Goal: Check status: Check status

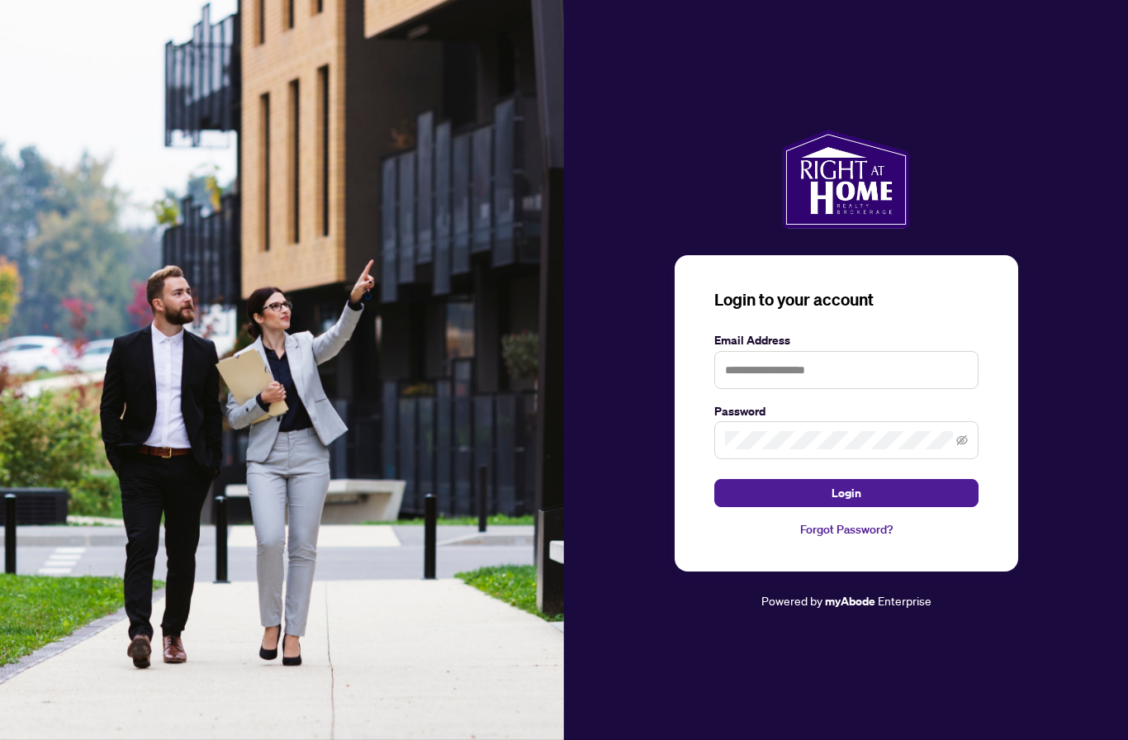
click at [732, 389] on input "text" at bounding box center [846, 370] width 264 height 38
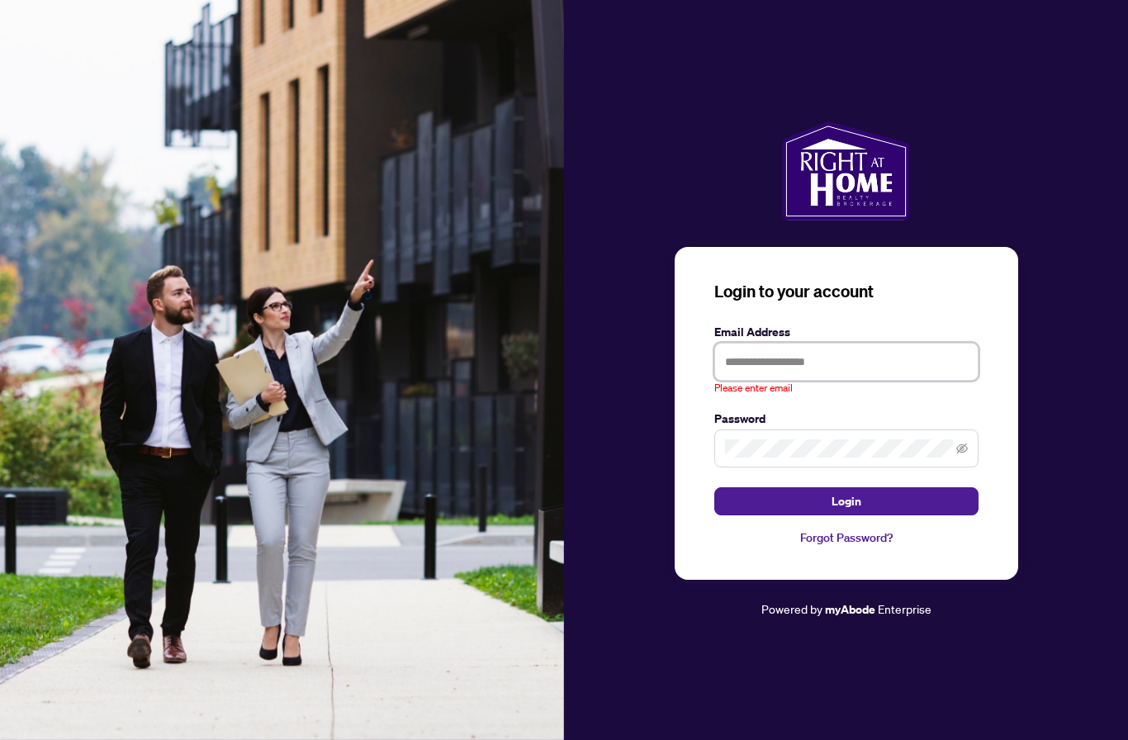
type input "**********"
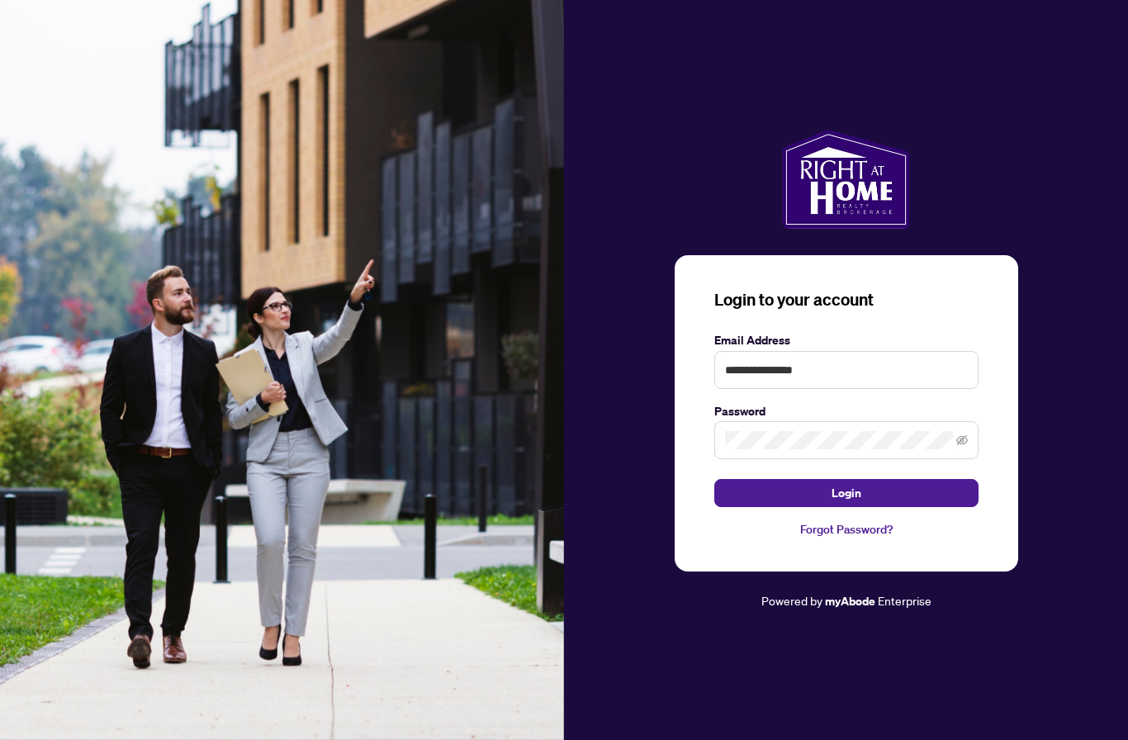
click at [831, 506] on span "Login" at bounding box center [846, 493] width 30 height 26
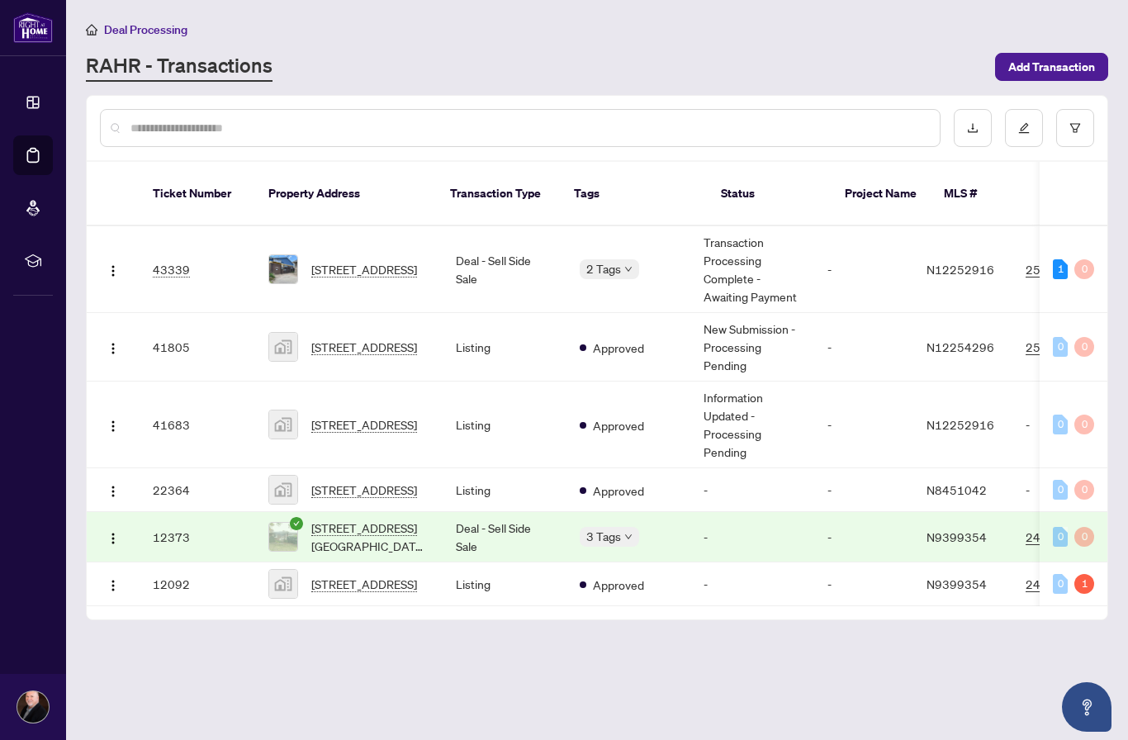
click at [354, 260] on span "[STREET_ADDRESS]" at bounding box center [364, 269] width 106 height 18
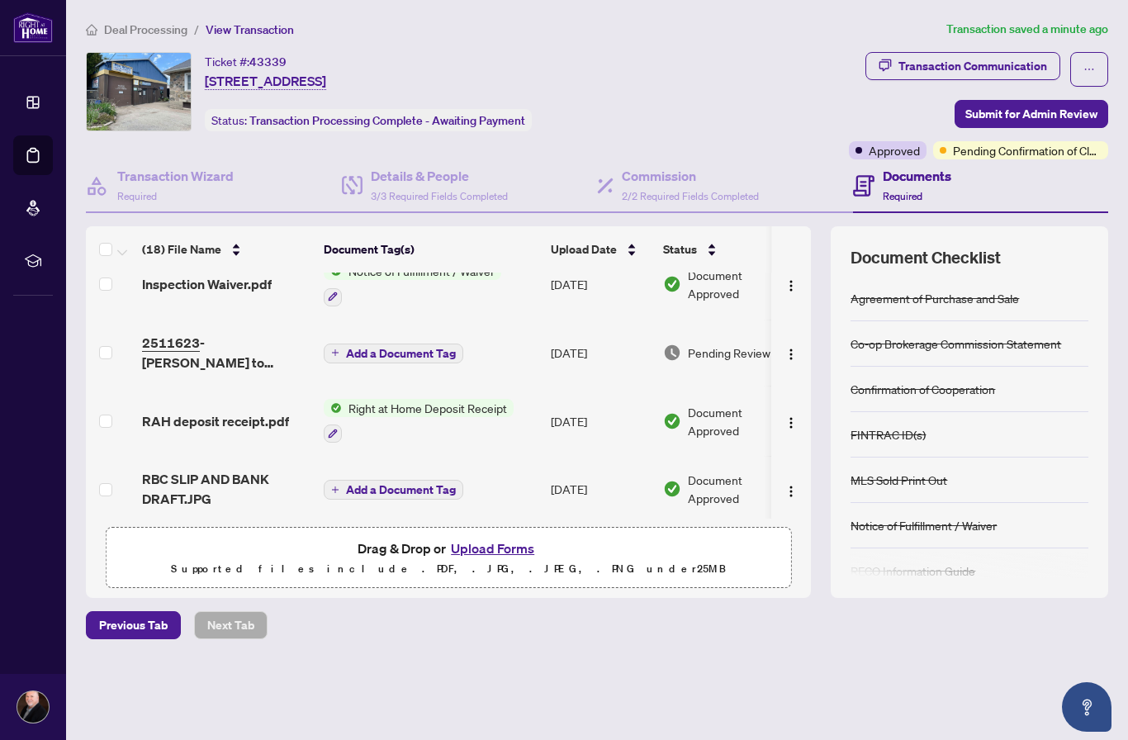
scroll to position [577, 0]
click at [208, 339] on span "2511623 - [PERSON_NAME] to review.pdf" at bounding box center [226, 353] width 168 height 40
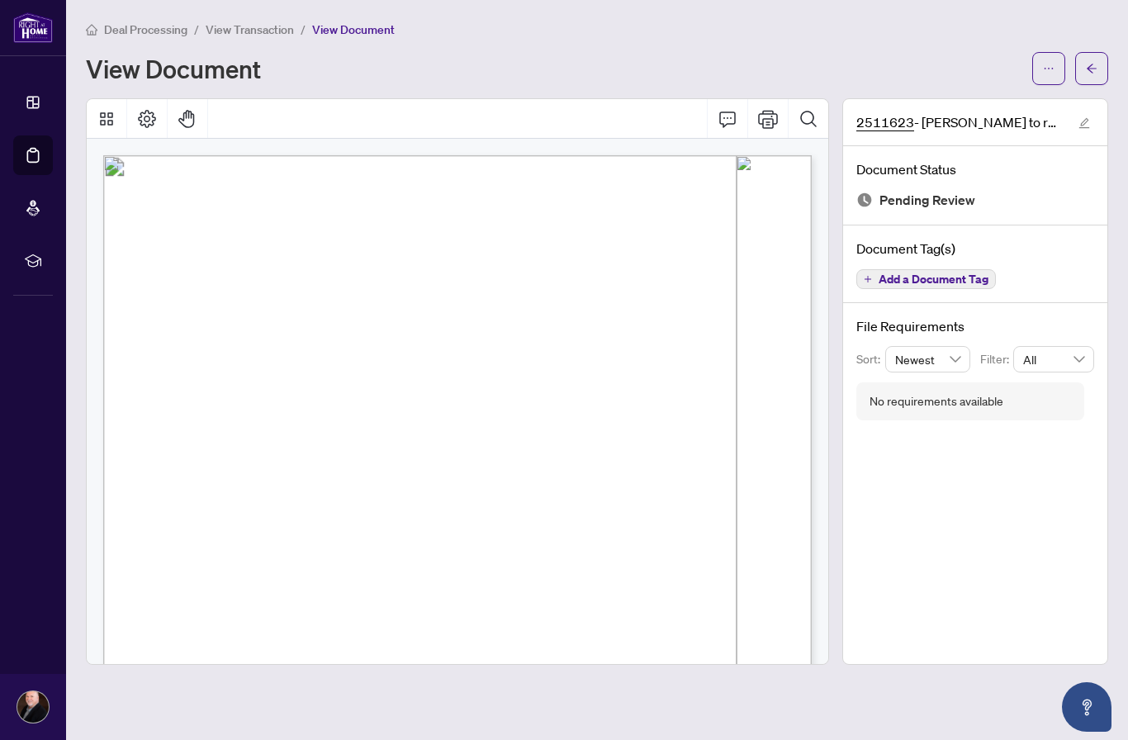
scroll to position [0, 1]
click at [893, 123] on span "2511623 - [PERSON_NAME] to review.pdf" at bounding box center [959, 122] width 206 height 20
click at [814, 62] on div "View Document" at bounding box center [554, 68] width 936 height 26
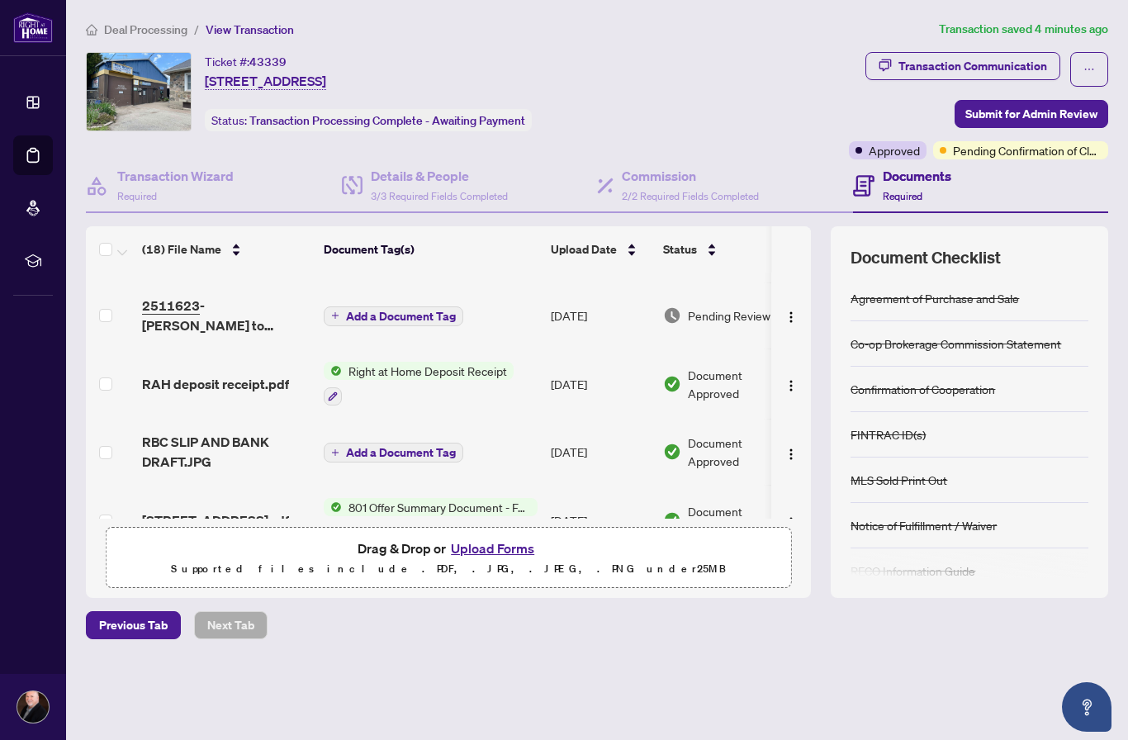
scroll to position [560, 1]
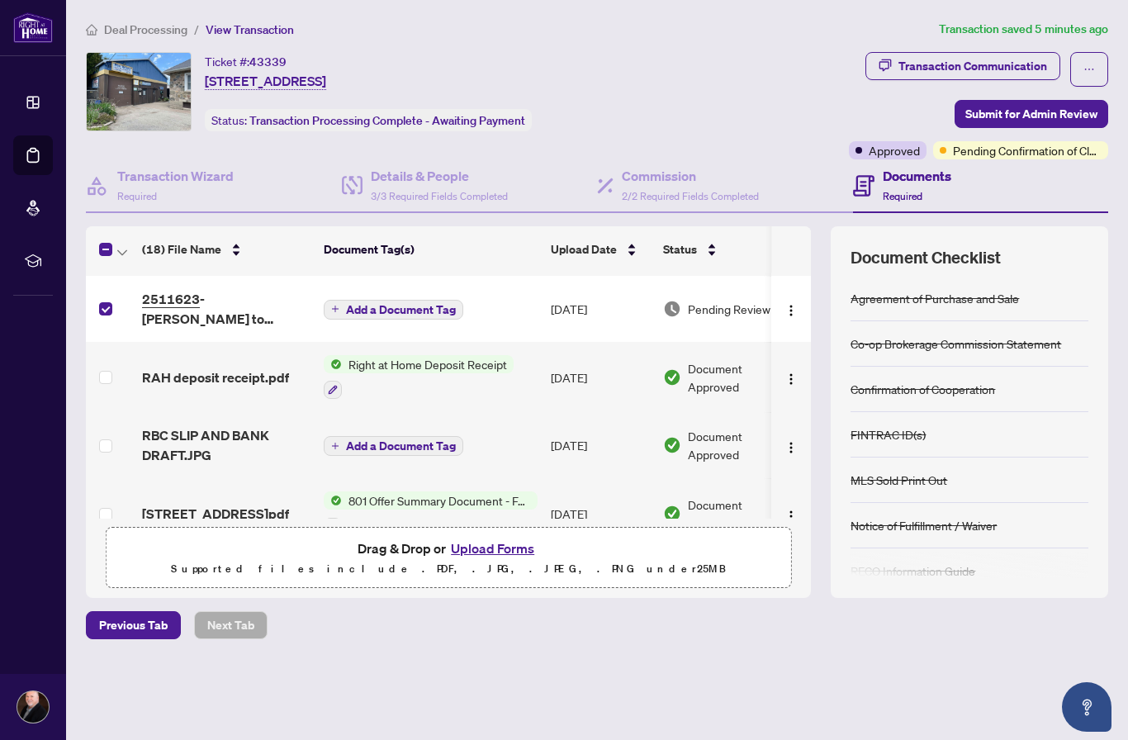
click at [178, 295] on span "2511623 - [PERSON_NAME] to review.pdf" at bounding box center [226, 309] width 168 height 40
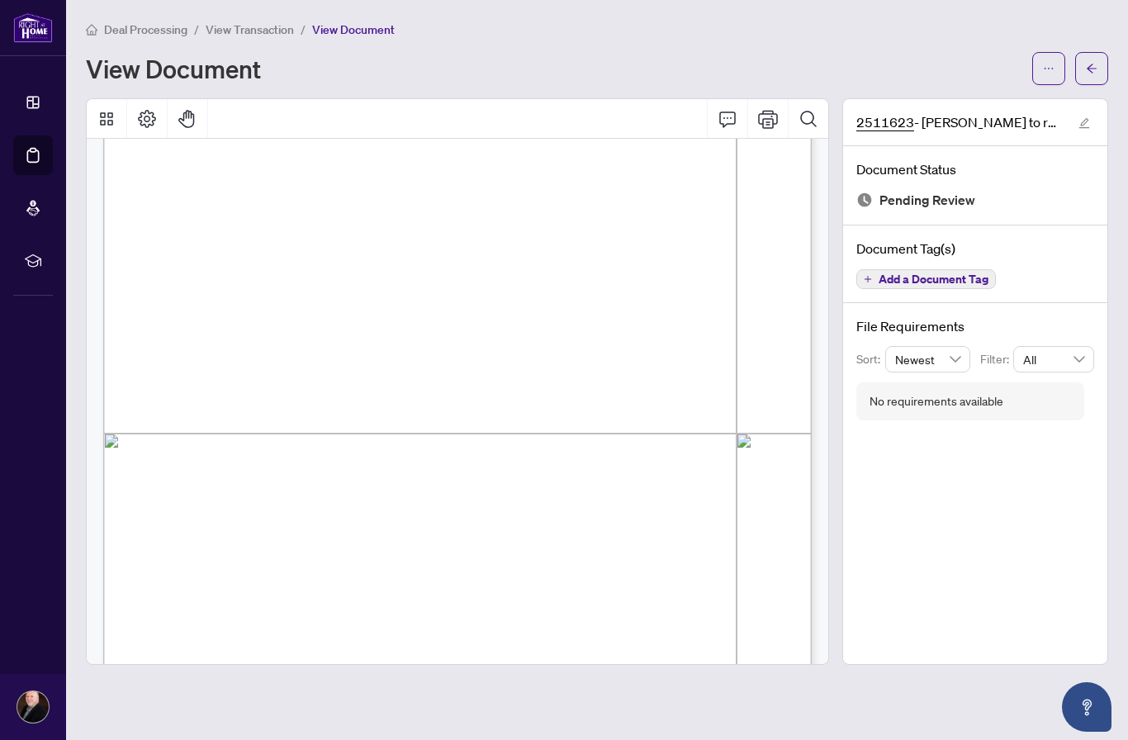
click at [590, 457] on div "Page 1" at bounding box center [599, 443] width 993 height 1286
click at [1086, 125] on icon "edit" at bounding box center [1084, 123] width 12 height 12
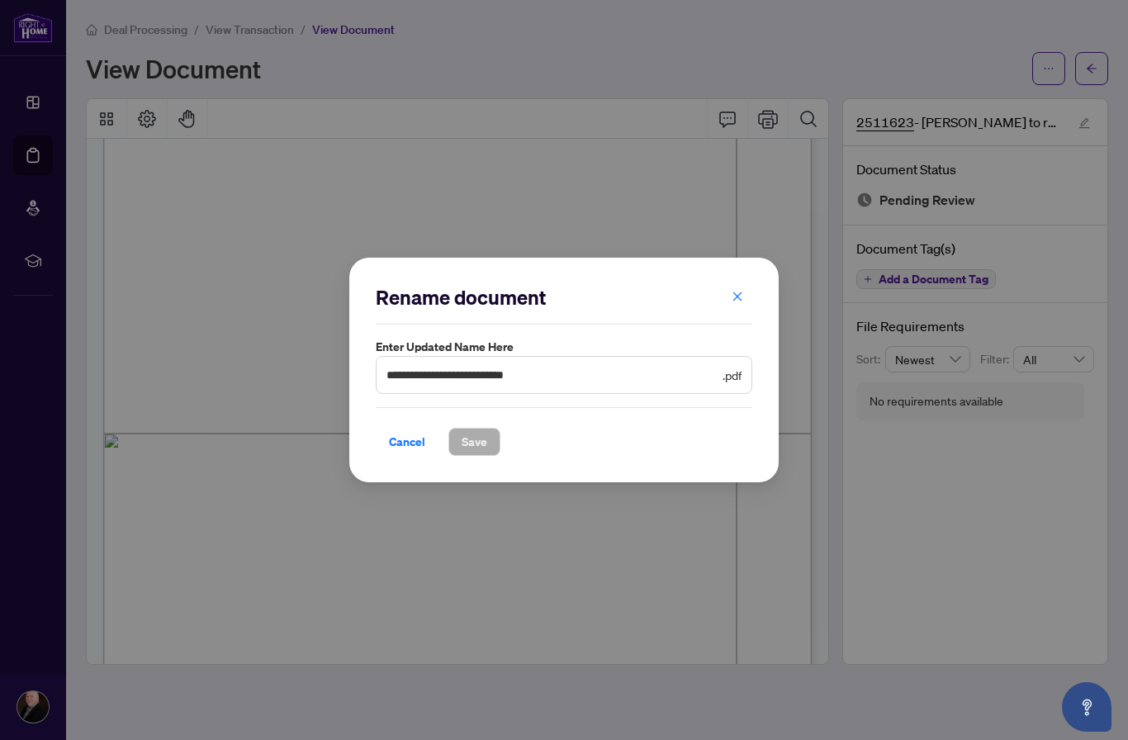
click at [737, 297] on icon "close" at bounding box center [738, 297] width 12 height 12
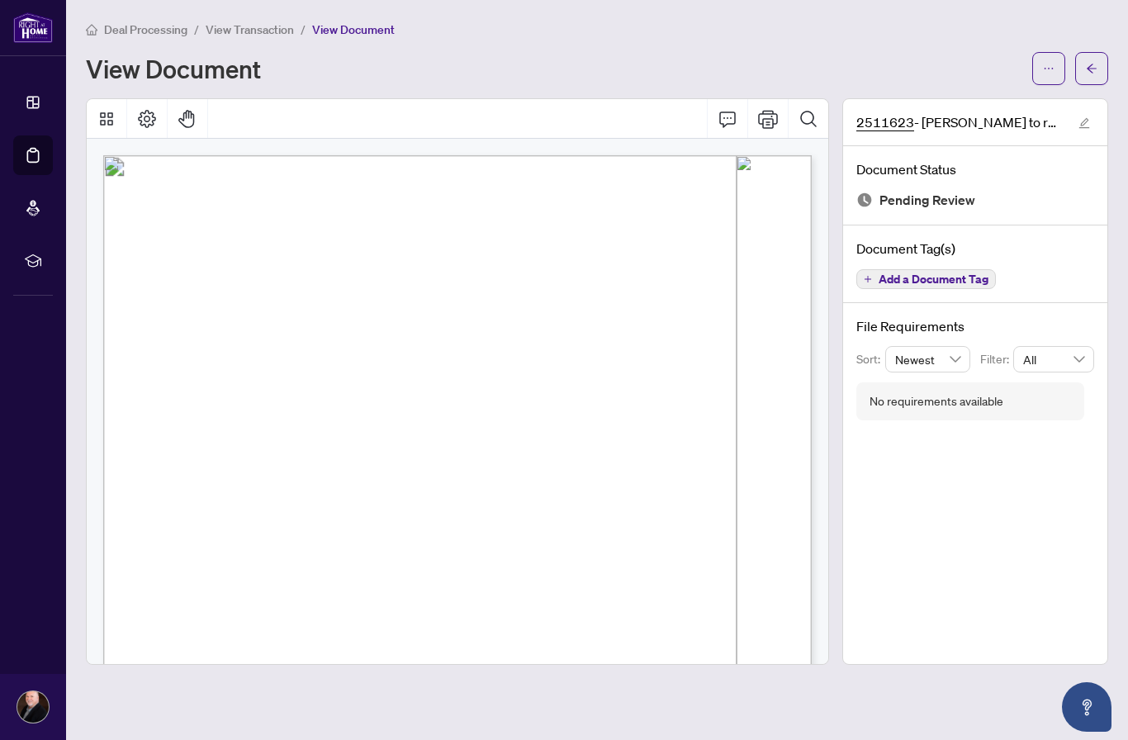
scroll to position [0, 1]
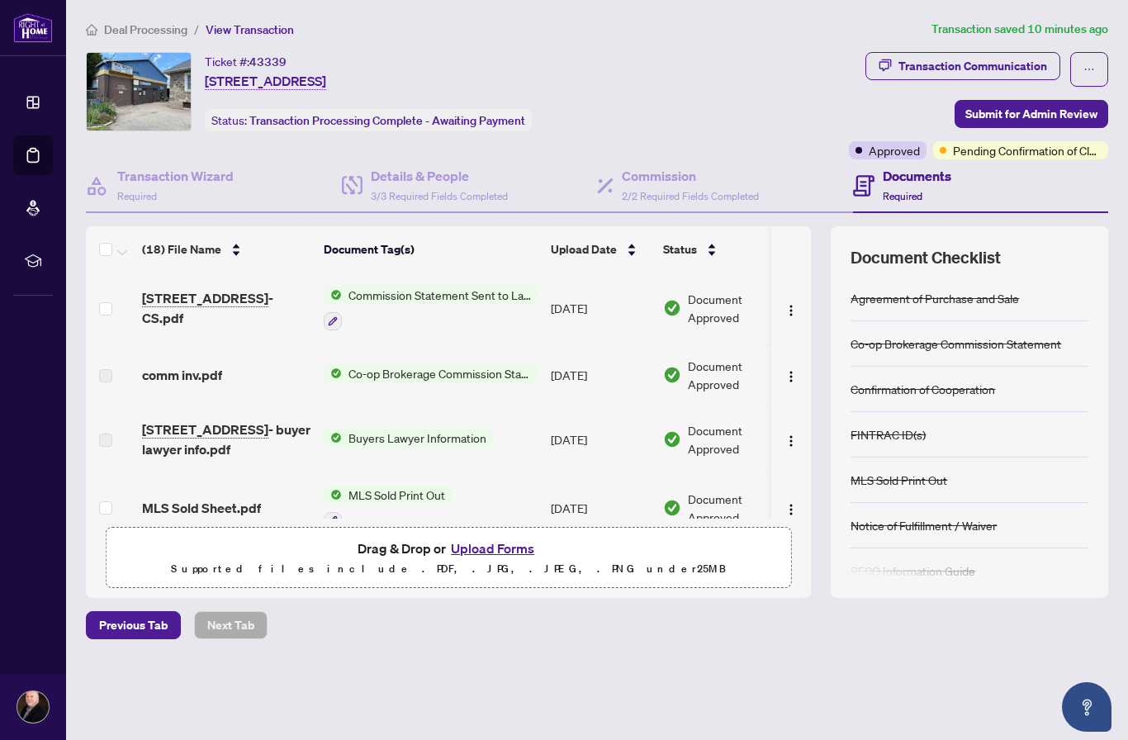
click at [1029, 152] on span "Pending Confirmation of Closing" at bounding box center [1027, 150] width 149 height 18
click at [991, 147] on span "Pending Confirmation of Closing" at bounding box center [1027, 150] width 149 height 18
click at [887, 180] on h4 "Documents" at bounding box center [917, 176] width 69 height 20
click at [394, 121] on span "Transaction Processing Complete - Awaiting Payment" at bounding box center [387, 120] width 276 height 15
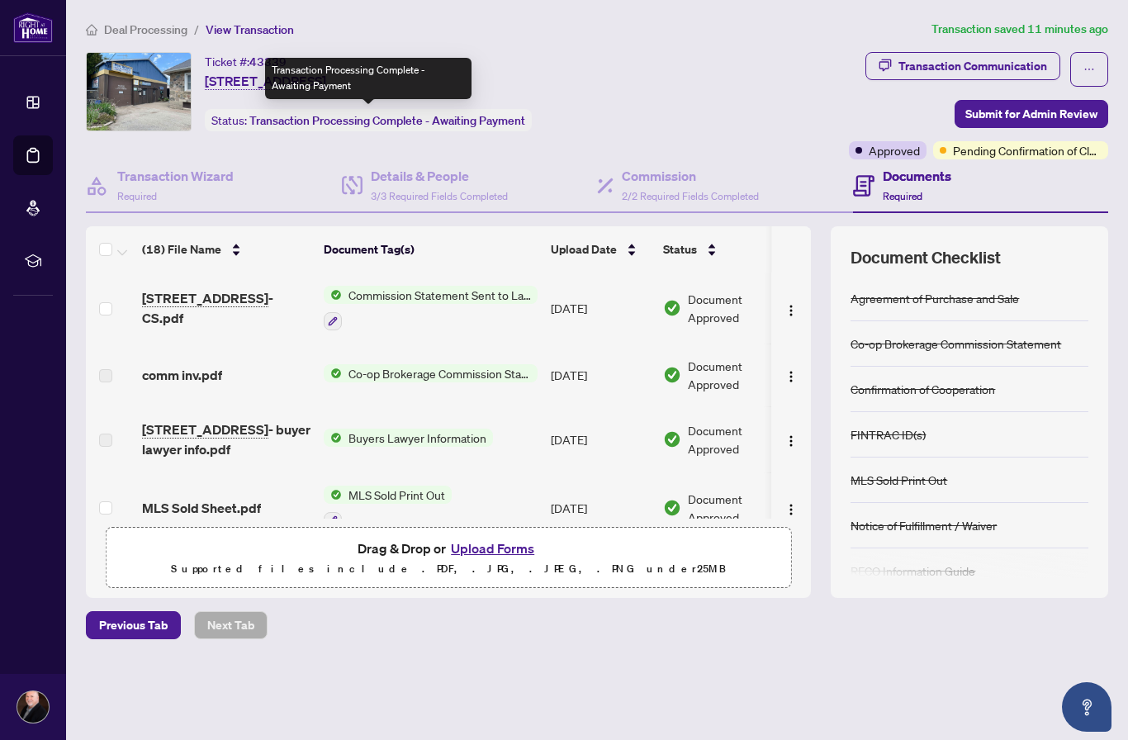
click at [553, 115] on div "Ticket #: 43339 [STREET_ADDRESS] Status: Transaction Processing Complete - Awai…" at bounding box center [386, 91] width 601 height 79
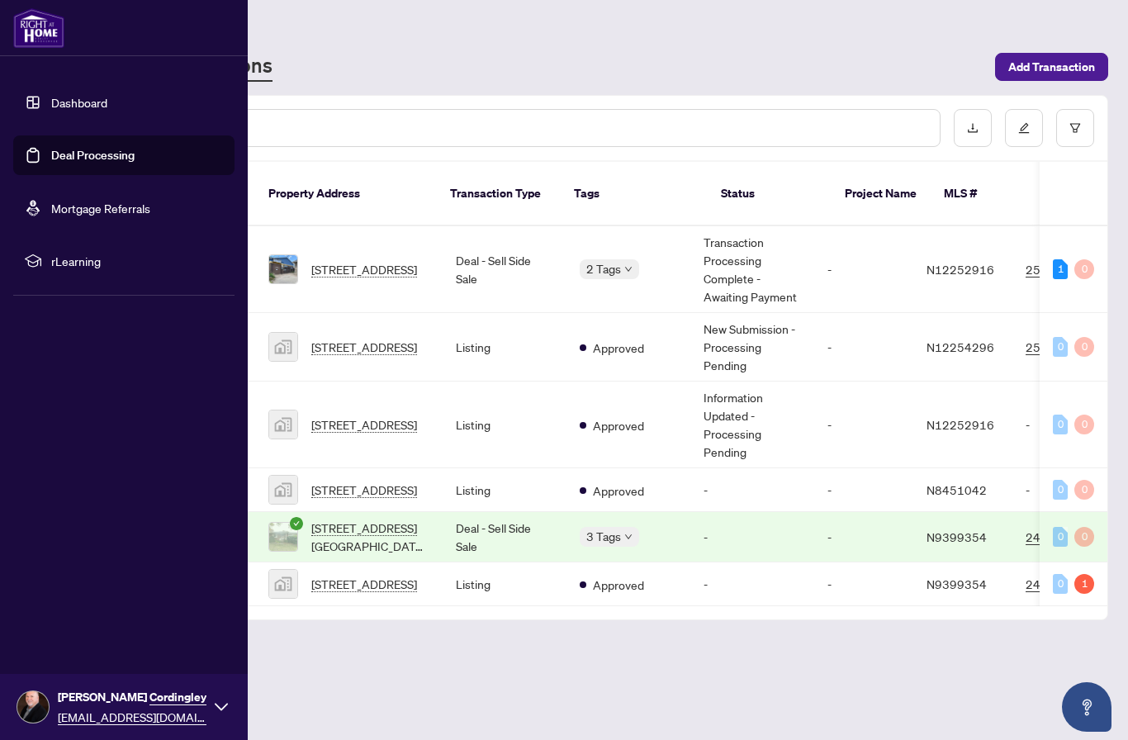
click at [52, 105] on link "Dashboard" at bounding box center [79, 102] width 56 height 15
click at [296, 255] on img at bounding box center [283, 269] width 28 height 28
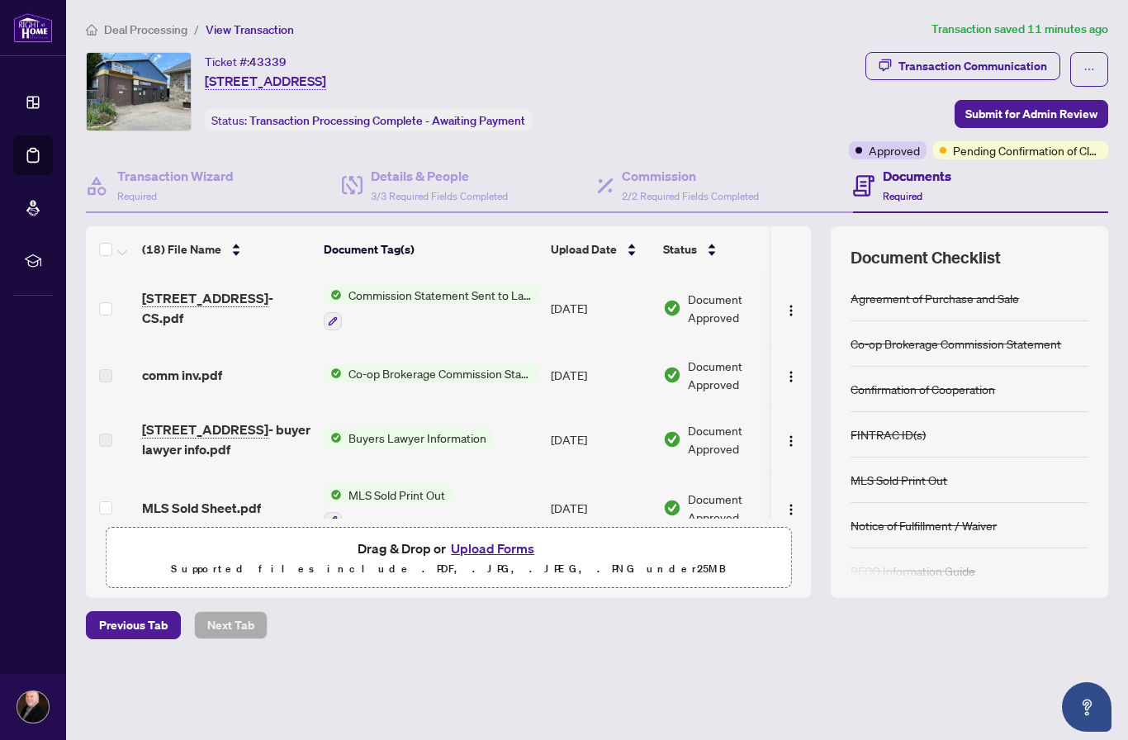
click at [1038, 151] on span "Pending Confirmation of Closing" at bounding box center [1027, 150] width 149 height 18
click at [1056, 148] on span "Pending Confirmation of Closing" at bounding box center [1027, 150] width 149 height 18
